Goal: Task Accomplishment & Management: Use online tool/utility

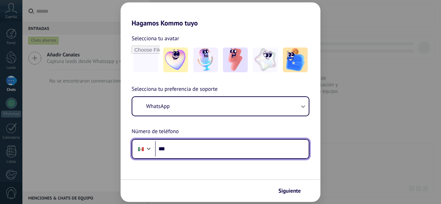
click at [188, 152] on input "***" at bounding box center [232, 149] width 154 height 16
click at [211, 150] on input "**********" at bounding box center [232, 149] width 154 height 16
type input "**********"
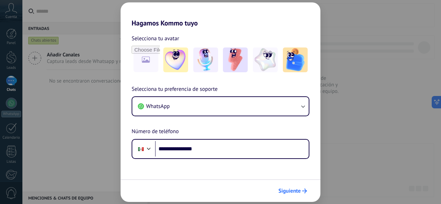
click at [295, 189] on span "Siguiente" at bounding box center [289, 191] width 22 height 5
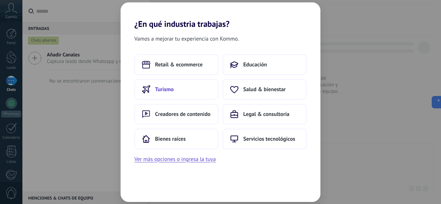
click at [196, 91] on button "Turismo" at bounding box center [176, 89] width 84 height 21
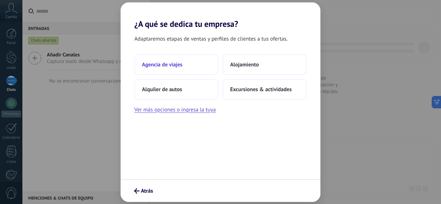
click at [189, 68] on button "Agencia de viajes" at bounding box center [176, 64] width 84 height 21
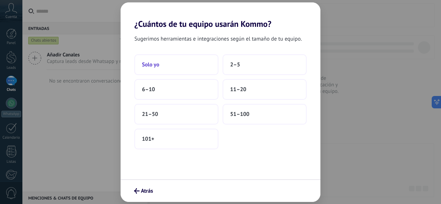
click at [171, 66] on button "Solo yo" at bounding box center [176, 64] width 84 height 21
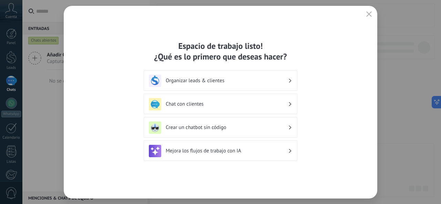
click at [187, 83] on h3 "Organizar leads & clientes" at bounding box center [227, 80] width 122 height 7
click at [190, 103] on h3 "Chat con clientes" at bounding box center [227, 104] width 122 height 7
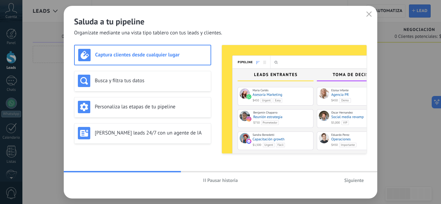
click at [212, 181] on span "Pausar historia" at bounding box center [222, 180] width 31 height 5
click at [136, 50] on div "Captura clientes desde cualquier lugar" at bounding box center [142, 55] width 129 height 12
click at [355, 181] on span "Siguiente" at bounding box center [354, 180] width 20 height 5
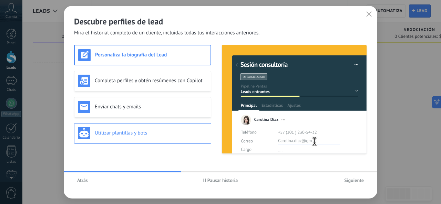
click at [170, 139] on div "Utilizar plantillas y bots" at bounding box center [142, 133] width 129 height 12
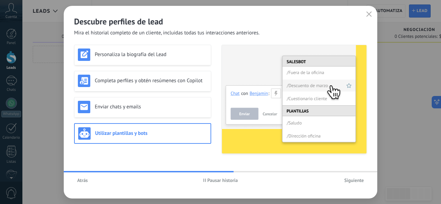
click at [344, 182] on span "Siguiente" at bounding box center [354, 180] width 20 height 5
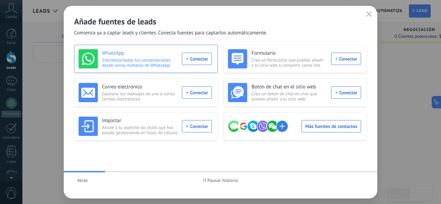
click at [204, 60] on div "WhatsApp Sincroniza todas tus conversaciones desde varios números de WhatsApp. …" at bounding box center [144, 58] width 133 height 19
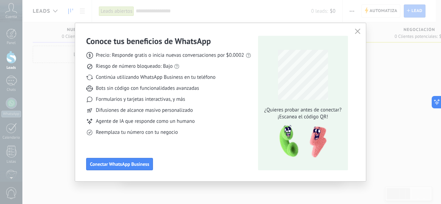
click at [199, 56] on span "Precio: Responde gratis o inicia nuevas conversaciones por $0.0002" at bounding box center [170, 55] width 148 height 7
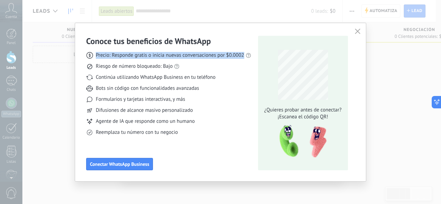
click at [199, 56] on span "Precio: Responde gratis o inicia nuevas conversaciones por $0.0002" at bounding box center [170, 55] width 148 height 7
click at [195, 58] on span "Precio: Responde gratis o inicia nuevas conversaciones por $0.0002" at bounding box center [170, 55] width 148 height 7
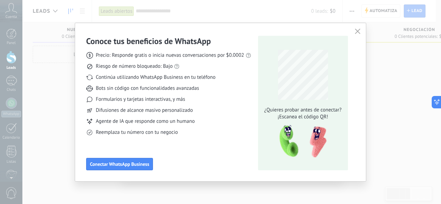
click at [359, 28] on button "button" at bounding box center [357, 32] width 9 height 10
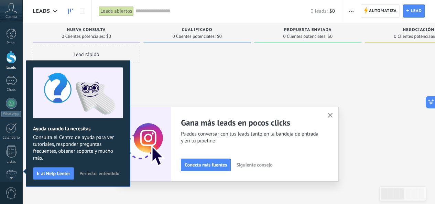
click at [92, 171] on span "Perfecto, entendido" at bounding box center [100, 173] width 40 height 5
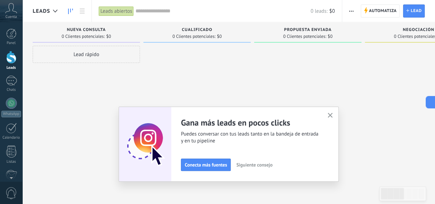
click at [334, 112] on button "button" at bounding box center [330, 115] width 9 height 9
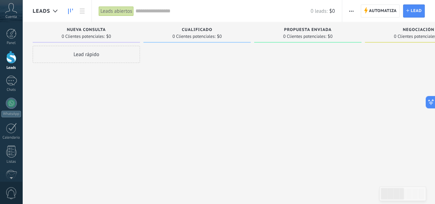
click at [10, 16] on span "Cuenta" at bounding box center [11, 17] width 11 height 4
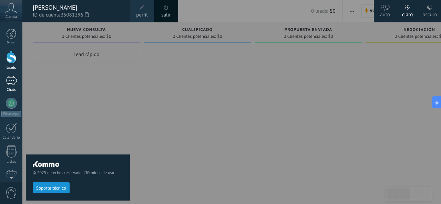
click at [12, 80] on div at bounding box center [11, 81] width 11 height 10
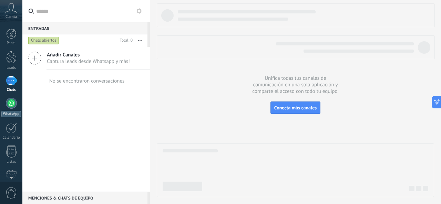
click at [13, 103] on div at bounding box center [11, 103] width 11 height 11
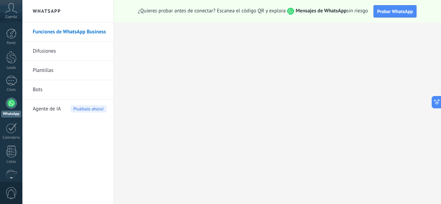
click at [49, 91] on link "Bots" at bounding box center [70, 89] width 74 height 19
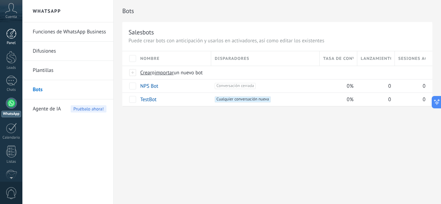
click at [13, 36] on div at bounding box center [11, 34] width 10 height 10
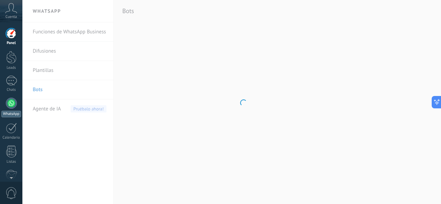
click at [14, 99] on div at bounding box center [11, 103] width 11 height 11
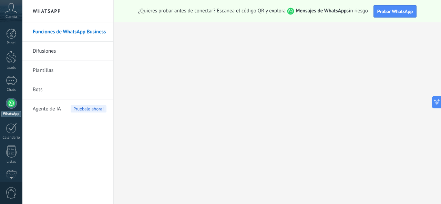
click at [333, 12] on strong "Mensajes de WhatsApp" at bounding box center [320, 11] width 51 height 7
click at [13, 27] on div "Panel Leads Chats WhatsApp Clientes" at bounding box center [22, 101] width 45 height 159
click at [13, 33] on div at bounding box center [11, 34] width 10 height 10
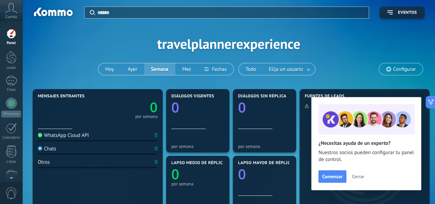
click at [357, 175] on span "Cerrar" at bounding box center [358, 176] width 12 height 5
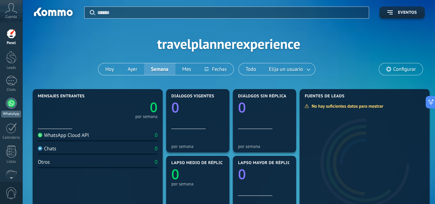
click at [11, 105] on div at bounding box center [11, 103] width 11 height 11
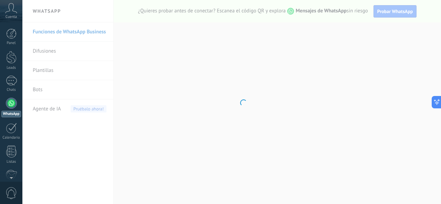
click at [63, 32] on body ".abccls-1,.abccls-2{fill-rule:evenodd}.abccls-2{fill:#fff} .abfcls-1{fill:none}…" at bounding box center [220, 102] width 441 height 204
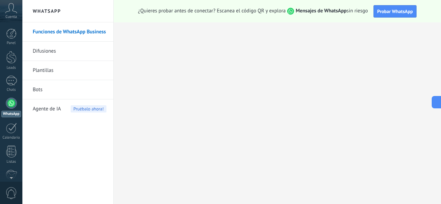
click at [68, 32] on link "Funciones de WhatsApp Business" at bounding box center [70, 31] width 74 height 19
click at [69, 32] on link "Funciones de WhatsApp Business" at bounding box center [70, 31] width 74 height 19
click at [395, 9] on span "Probar WhatsApp" at bounding box center [395, 11] width 36 height 6
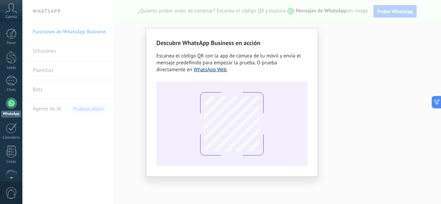
click at [193, 72] on link "WhatsApp Web" at bounding box center [209, 69] width 33 height 7
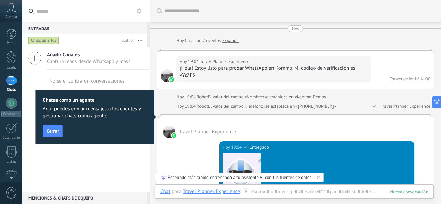
scroll to position [10, 0]
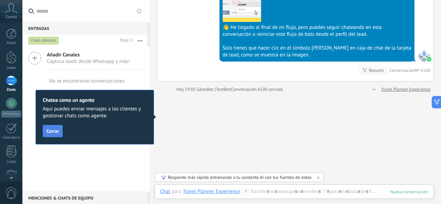
click at [54, 131] on span "Cerrar" at bounding box center [52, 131] width 12 height 5
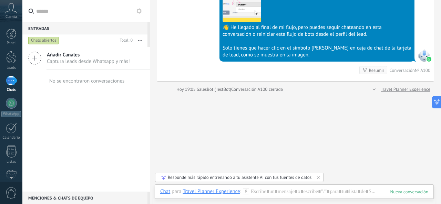
click at [91, 81] on div "No se encontraron conversaciones" at bounding box center [86, 81] width 75 height 7
click at [93, 81] on div "No se encontraron conversaciones" at bounding box center [86, 81] width 75 height 7
drag, startPoint x: 93, startPoint y: 81, endPoint x: 164, endPoint y: 51, distance: 77.2
click at [164, 51] on div "Entradas 0 Chats abiertos Total: 0 Silenciar Acciones múltiples Ordenar Más rec…" at bounding box center [220, 102] width 441 height 204
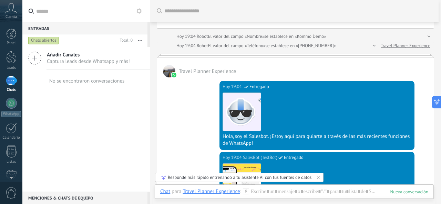
scroll to position [0, 0]
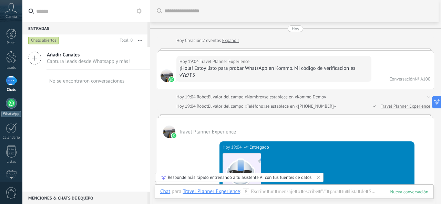
click at [15, 101] on div at bounding box center [11, 103] width 11 height 11
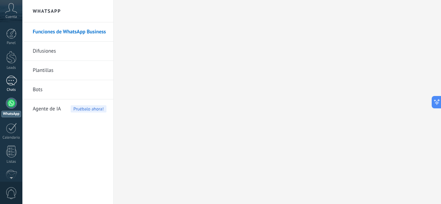
click at [7, 87] on link "1 Chats" at bounding box center [11, 84] width 22 height 17
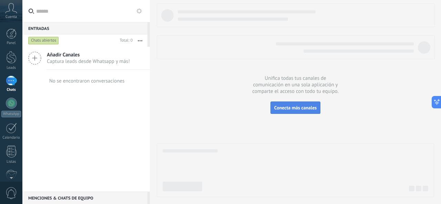
click at [285, 108] on span "Conecta más canales" at bounding box center [295, 108] width 42 height 6
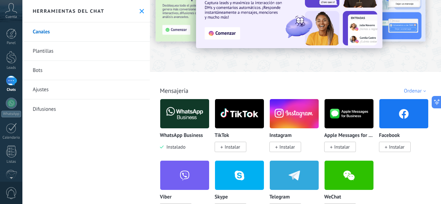
scroll to position [50, 0]
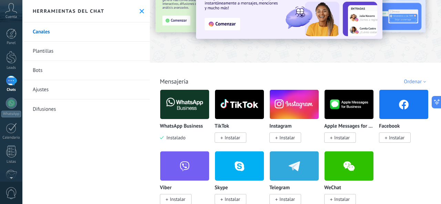
click at [236, 136] on span "Instalar" at bounding box center [231, 138] width 15 height 6
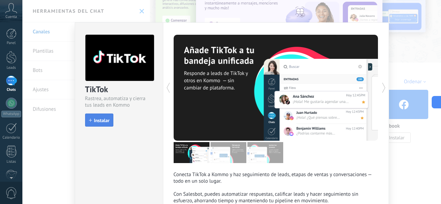
click at [102, 118] on span "Instalar" at bounding box center [101, 120] width 15 height 5
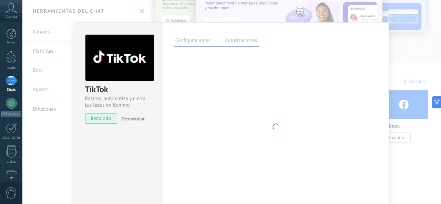
click at [393, 47] on div "TikTok Rastrea, automatiza y cierra tus leads en Kommo instalado Desinstalar Co…" at bounding box center [231, 102] width 418 height 204
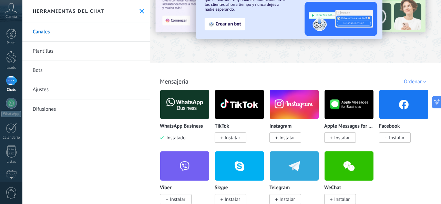
click at [282, 135] on span "Instalar" at bounding box center [286, 138] width 15 height 6
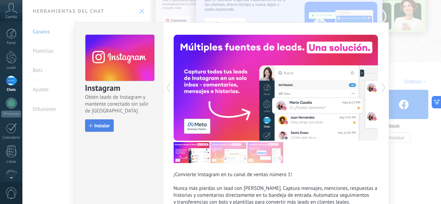
click at [101, 127] on span "Instalar" at bounding box center [101, 125] width 15 height 5
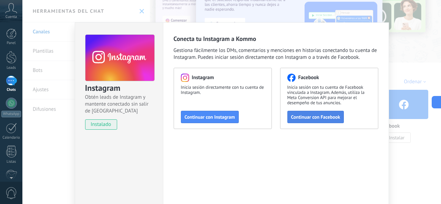
click at [320, 115] on span "Continuar con Facebook" at bounding box center [315, 117] width 49 height 5
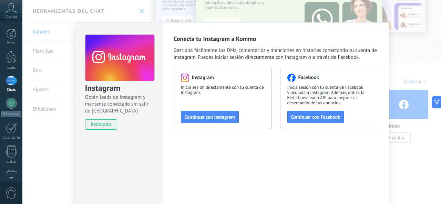
click at [407, 61] on body ".abccls-1,.abccls-2{fill-rule:evenodd}.abccls-2{fill:#fff} .abfcls-1{fill:none}…" at bounding box center [220, 102] width 441 height 204
click at [398, 59] on div "Instagram Obtén leads de Instagram y mantente conectado sin salir de Kommo inst…" at bounding box center [231, 102] width 418 height 204
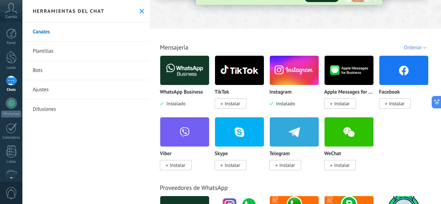
scroll to position [83, 0]
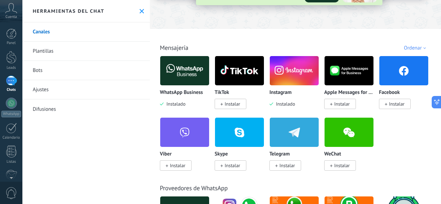
click at [234, 106] on span "Instalar" at bounding box center [231, 104] width 15 height 6
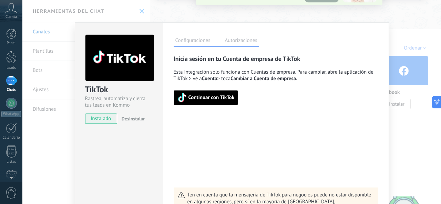
click at [219, 99] on span "Continuar con TikTok" at bounding box center [211, 97] width 46 height 5
click at [407, 38] on div "TikTok Rastrea, automatiza y cierra tus leads en Kommo instalado Desinstalar Co…" at bounding box center [231, 102] width 418 height 204
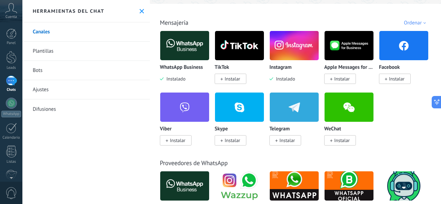
scroll to position [111, 0]
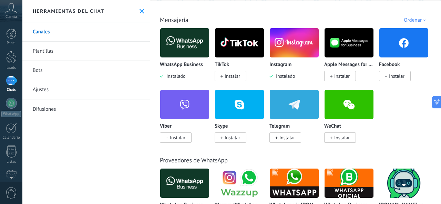
click at [396, 75] on span "Instalar" at bounding box center [396, 76] width 15 height 6
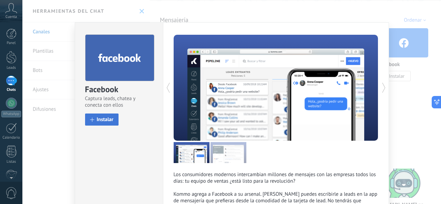
click at [108, 122] on span "Instalar" at bounding box center [105, 119] width 17 height 5
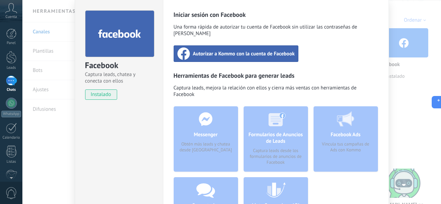
scroll to position [28, 0]
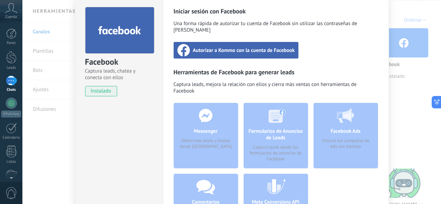
click at [239, 47] on span "Autorizar a Kommo con la cuenta de Facebook" at bounding box center [244, 50] width 102 height 7
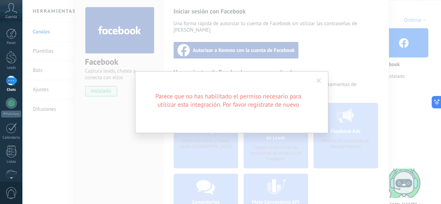
click at [321, 78] on span at bounding box center [318, 81] width 11 height 12
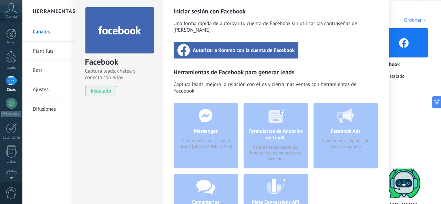
click at [398, 19] on div "Facebook Captura leads, chatea y conecta con ellos instalado Desinstalar Inicia…" at bounding box center [231, 102] width 418 height 204
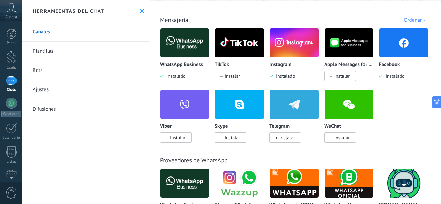
scroll to position [0, 0]
click at [14, 101] on div at bounding box center [11, 103] width 11 height 11
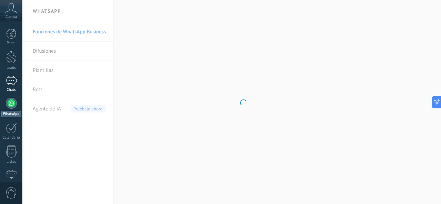
click at [12, 84] on div "1" at bounding box center [11, 81] width 11 height 10
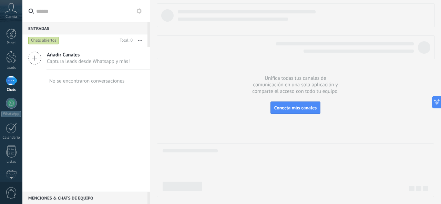
click at [75, 62] on span "Captura leads desde Whatsapp y más!" at bounding box center [88, 61] width 83 height 7
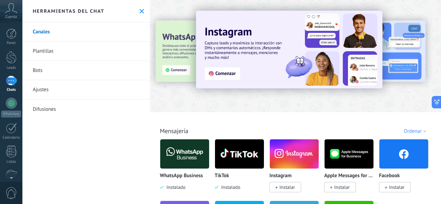
click at [137, 16] on div "Herramientas del chat" at bounding box center [85, 11] width 127 height 22
click at [9, 56] on div at bounding box center [11, 57] width 10 height 13
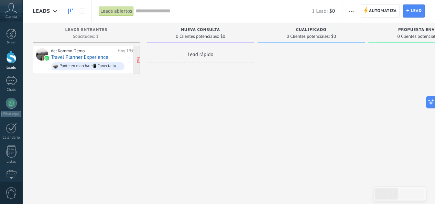
click at [91, 57] on link "Travel Planner Experience" at bounding box center [79, 57] width 57 height 6
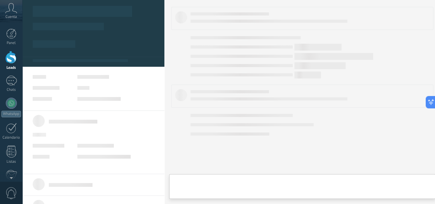
type textarea "**********"
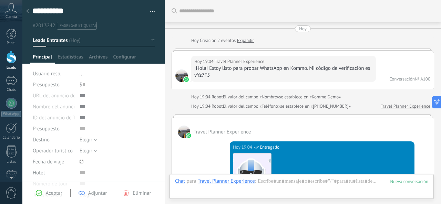
scroll to position [618, 0]
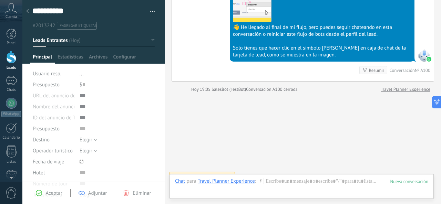
click at [10, 58] on div at bounding box center [11, 57] width 10 height 13
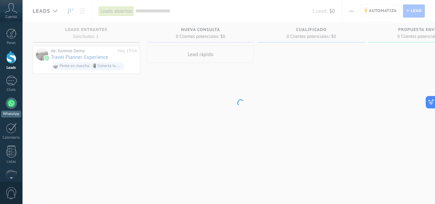
click at [11, 99] on div at bounding box center [11, 103] width 11 height 11
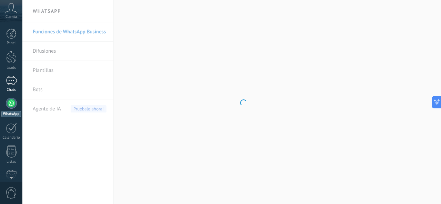
click at [12, 80] on div "1" at bounding box center [11, 81] width 11 height 10
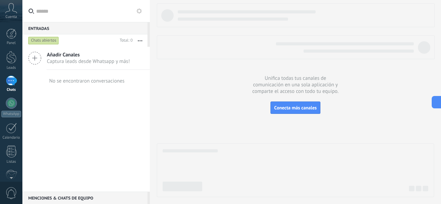
click at [141, 43] on button "button" at bounding box center [140, 40] width 15 height 12
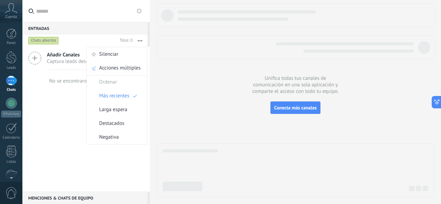
click at [140, 11] on icon at bounding box center [139, 11] width 6 height 6
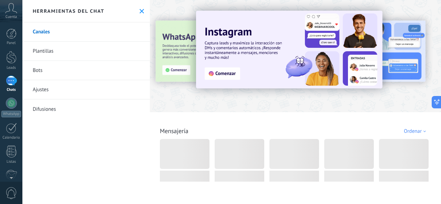
click at [141, 10] on icon at bounding box center [141, 11] width 4 height 4
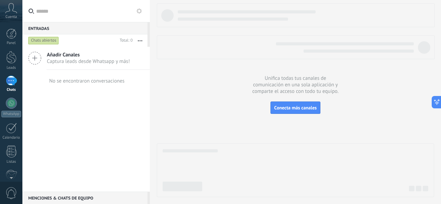
click at [138, 15] on input "text" at bounding box center [90, 11] width 108 height 22
click at [138, 11] on icon at bounding box center [139, 11] width 6 height 6
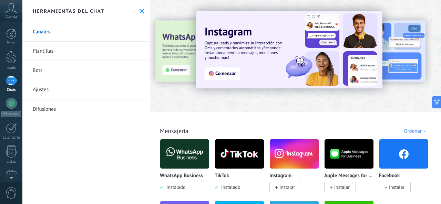
click at [190, 145] on img at bounding box center [184, 153] width 49 height 33
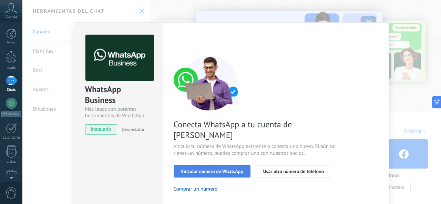
click at [211, 169] on span "Vincular número de WhatsApp" at bounding box center [212, 171] width 62 height 5
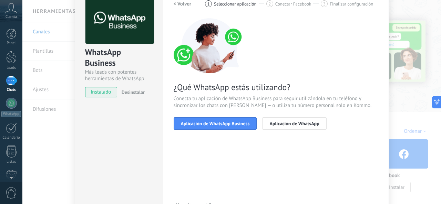
scroll to position [40, 0]
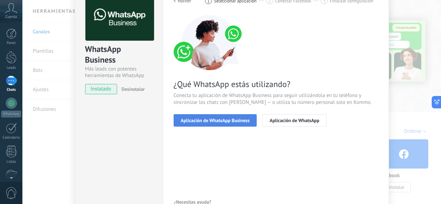
click at [213, 119] on span "Aplicación de WhatsApp Business" at bounding box center [215, 120] width 69 height 5
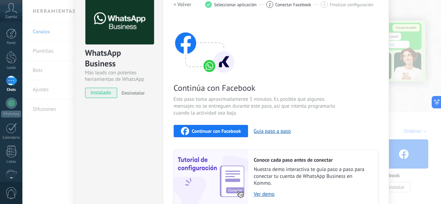
scroll to position [30, 0]
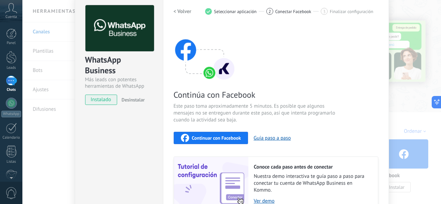
click at [99, 102] on span "instalado" at bounding box center [100, 100] width 31 height 10
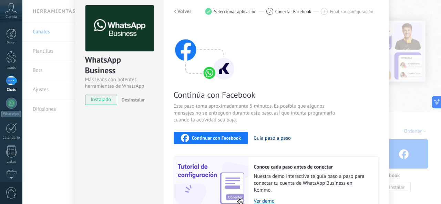
click at [398, 31] on div "WhatsApp Business Más leads con potentes herramientas de WhatsApp instalado Des…" at bounding box center [231, 102] width 418 height 204
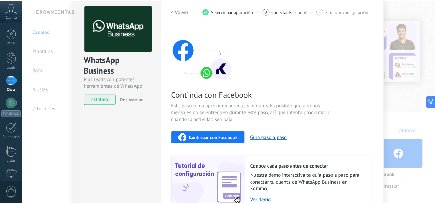
scroll to position [0, 0]
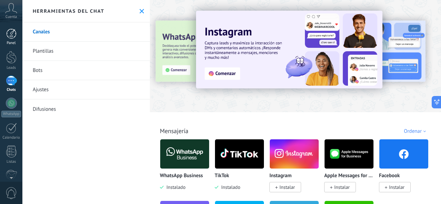
click at [14, 36] on div at bounding box center [11, 34] width 10 height 10
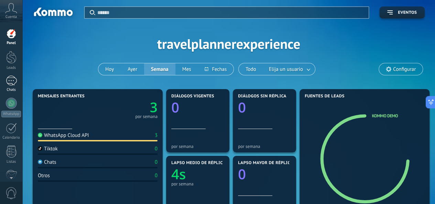
click at [6, 78] on div "1" at bounding box center [11, 81] width 11 height 10
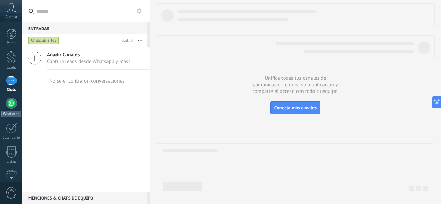
click at [10, 104] on div at bounding box center [11, 103] width 11 height 11
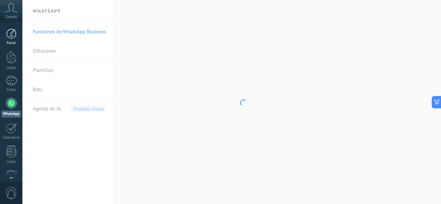
click at [8, 38] on div at bounding box center [11, 34] width 10 height 10
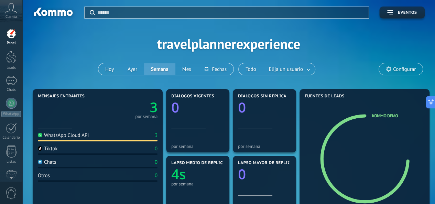
click at [150, 108] on text "3" at bounding box center [154, 107] width 8 height 18
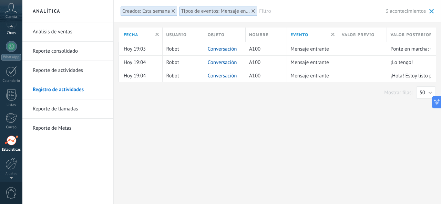
scroll to position [53, 0]
click at [12, 51] on div at bounding box center [11, 50] width 11 height 11
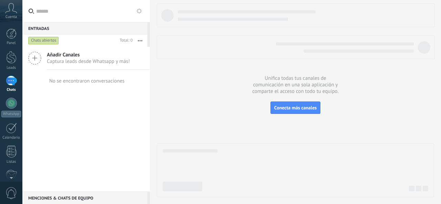
click at [138, 40] on button "button" at bounding box center [140, 40] width 15 height 12
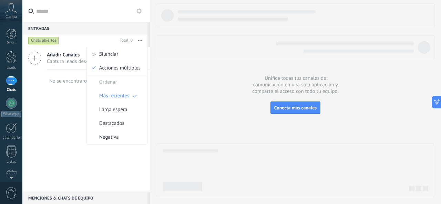
click at [70, 123] on div "Añadir Canales Captura leads desde Whatsapp y más! No se encontraron conversaci…" at bounding box center [85, 119] width 127 height 145
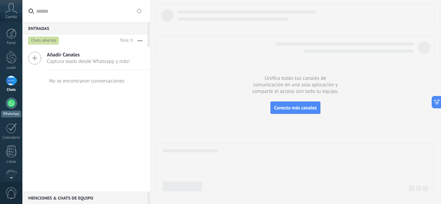
click at [10, 105] on div at bounding box center [11, 103] width 11 height 11
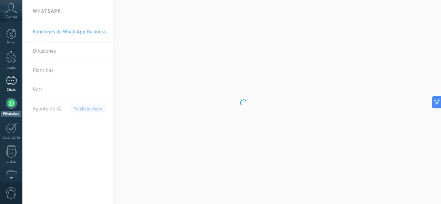
click at [10, 82] on div at bounding box center [11, 81] width 11 height 10
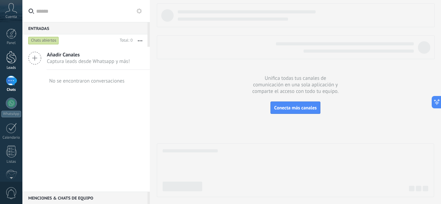
click at [12, 61] on div at bounding box center [11, 57] width 10 height 13
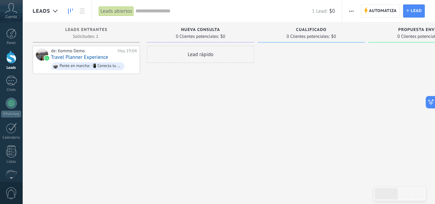
click at [188, 37] on span "0 Clientes potenciales:" at bounding box center [197, 36] width 43 height 4
click at [198, 35] on span "0 Clientes potenciales:" at bounding box center [197, 36] width 43 height 4
click at [200, 25] on div "Nueva consulta 0 Clientes potenciales: $0" at bounding box center [200, 32] width 107 height 20
click at [202, 30] on span "Nueva consulta" at bounding box center [200, 30] width 39 height 5
click at [3, 166] on div "Panel Leads Chats WhatsApp Clientes" at bounding box center [11, 146] width 22 height 235
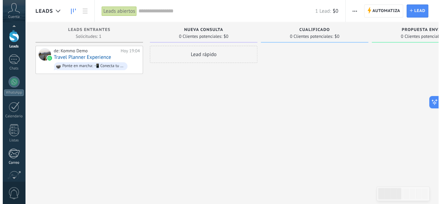
scroll to position [28, 0]
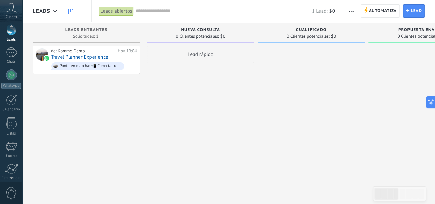
click at [11, 91] on div "Panel Leads Chats WhatsApp Clientes" at bounding box center [11, 117] width 22 height 235
click at [10, 54] on div at bounding box center [11, 53] width 11 height 10
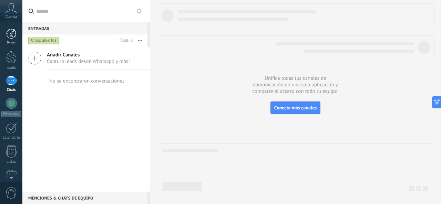
click at [11, 39] on link "Panel" at bounding box center [11, 37] width 22 height 17
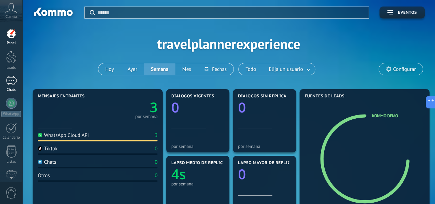
click at [5, 82] on link "Chats" at bounding box center [11, 84] width 22 height 17
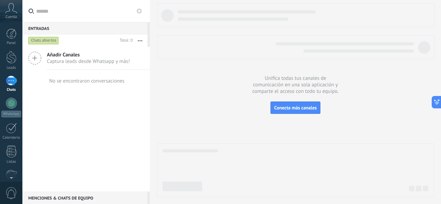
click at [64, 61] on span "Captura leads desde Whatsapp y más!" at bounding box center [88, 61] width 83 height 7
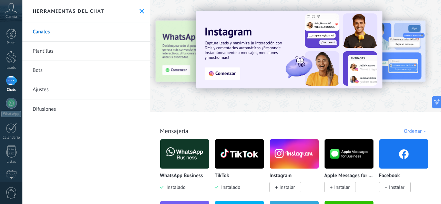
click at [139, 11] on icon at bounding box center [141, 11] width 4 height 4
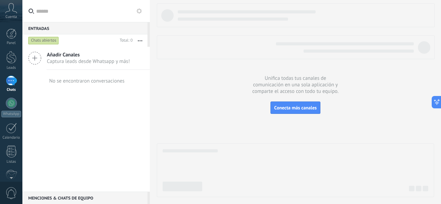
click at [138, 45] on button "button" at bounding box center [140, 40] width 15 height 12
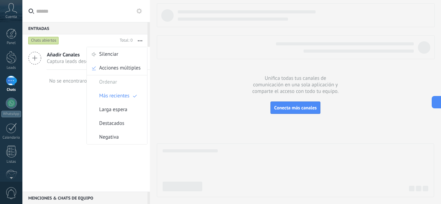
click at [62, 116] on div "Añadir Canales Captura leads desde Whatsapp y más! No se encontraron conversaci…" at bounding box center [85, 119] width 127 height 145
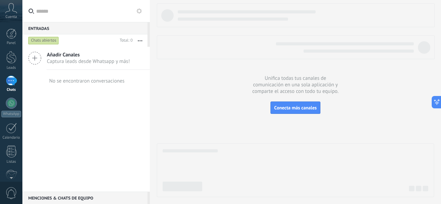
click at [63, 80] on div "No se encontraron conversaciones" at bounding box center [86, 81] width 75 height 7
click at [7, 102] on div at bounding box center [11, 103] width 11 height 11
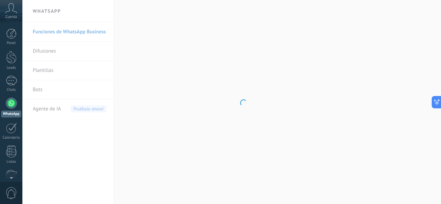
click at [74, 30] on body ".abccls-1,.abccls-2{fill-rule:evenodd}.abccls-2{fill:#fff} .abfcls-1{fill:none}…" at bounding box center [220, 102] width 441 height 204
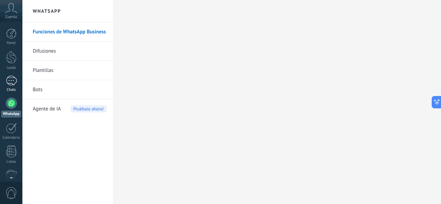
click at [12, 81] on div at bounding box center [11, 81] width 11 height 10
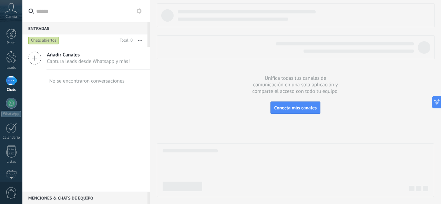
click at [82, 50] on div "Añadir Canales Captura leads desde Whatsapp y más!" at bounding box center [85, 58] width 127 height 23
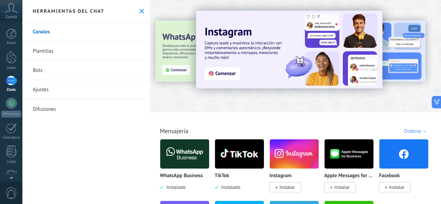
click at [66, 51] on link "Plantillas" at bounding box center [85, 51] width 127 height 19
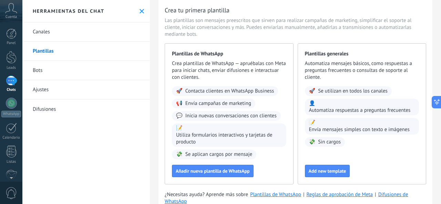
scroll to position [48, 0]
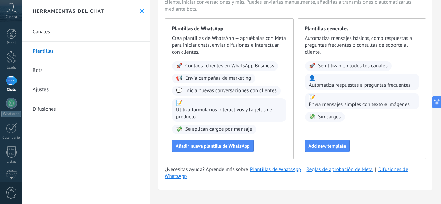
click at [138, 7] on div "Herramientas del chat" at bounding box center [85, 11] width 127 height 22
click at [141, 10] on use at bounding box center [141, 11] width 4 height 4
